Goal: Task Accomplishment & Management: Manage account settings

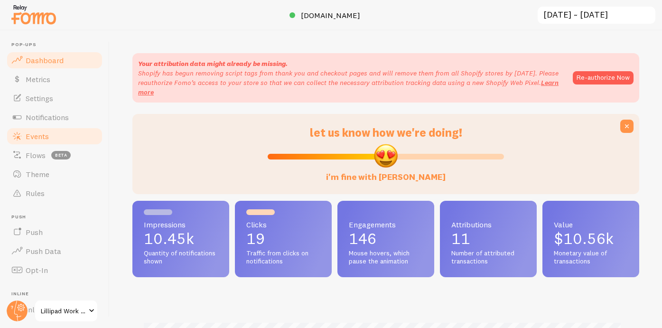
click at [41, 134] on span "Events" at bounding box center [37, 135] width 23 height 9
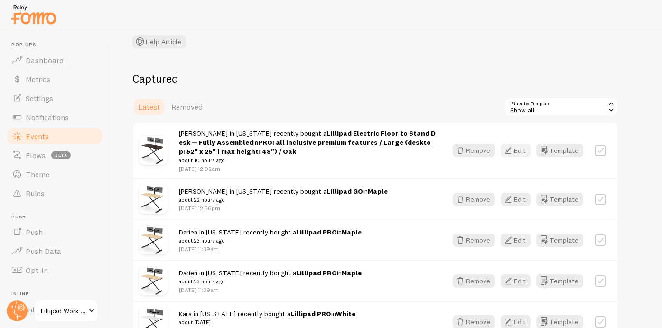
scroll to position [73, 0]
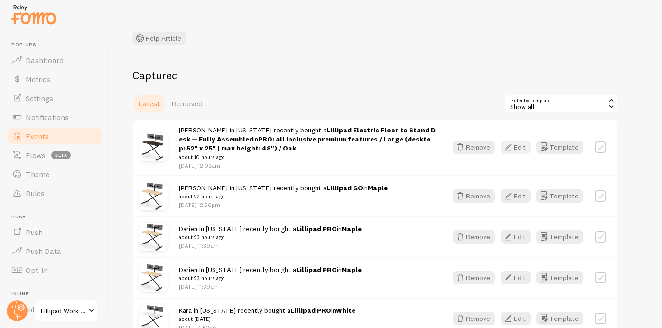
click at [517, 146] on button "Edit" at bounding box center [516, 146] width 30 height 13
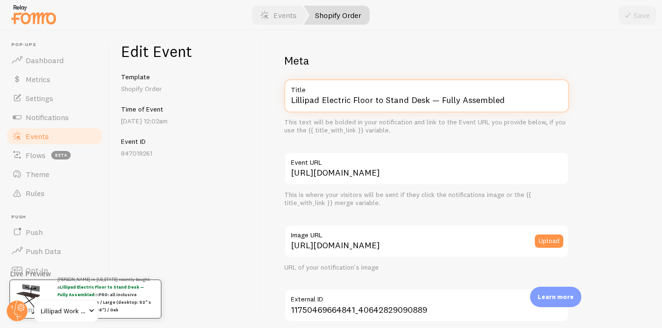
drag, startPoint x: 422, startPoint y: 142, endPoint x: 433, endPoint y: 150, distance: 13.6
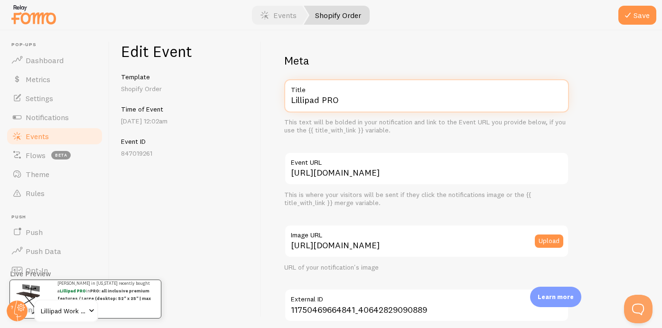
scroll to position [594, 0]
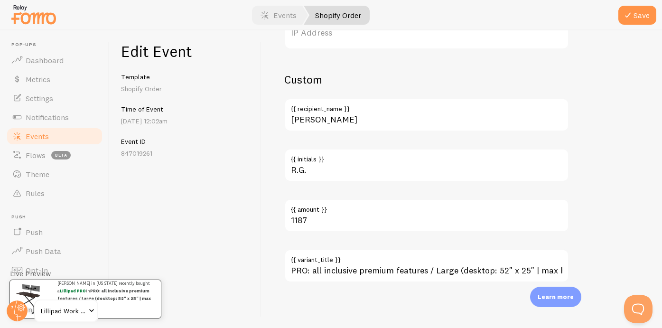
type input "Lillipad PRO"
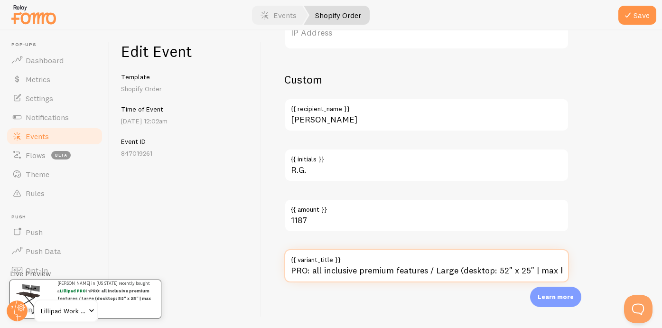
click at [356, 275] on input "PRO: all inclusive premium features / Large (desktop: 52" x 25" | max height: 4…" at bounding box center [426, 265] width 285 height 33
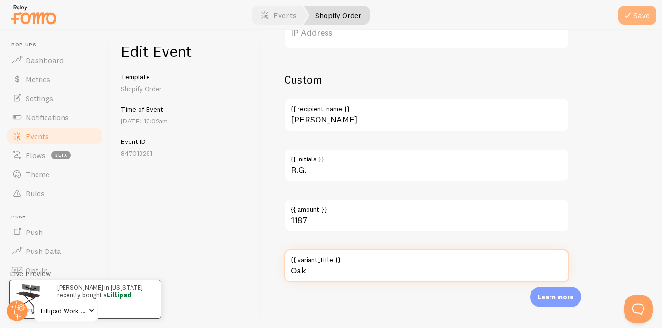
type input "Oak"
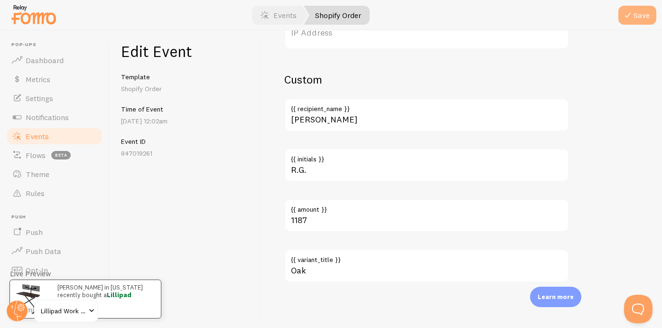
click at [625, 15] on icon "submit" at bounding box center [627, 14] width 11 height 11
